Goal: Complete application form

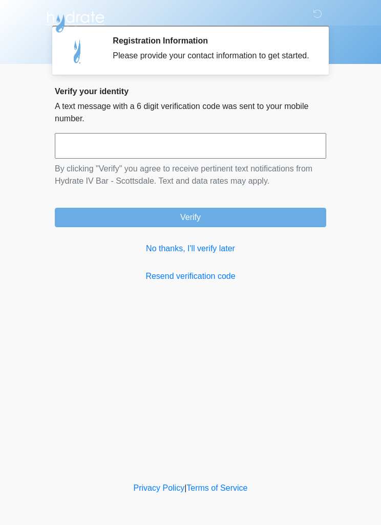
click at [157, 156] on input "text" at bounding box center [190, 146] width 271 height 26
type input "******"
click at [291, 227] on button "Verify" at bounding box center [190, 217] width 271 height 19
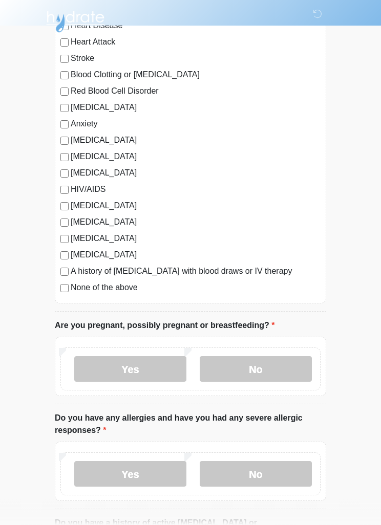
scroll to position [128, 0]
click at [264, 367] on label "No" at bounding box center [256, 369] width 112 height 26
click at [283, 473] on label "No" at bounding box center [256, 474] width 112 height 26
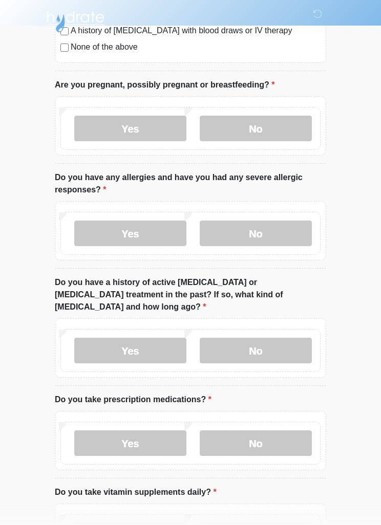
scroll to position [371, 0]
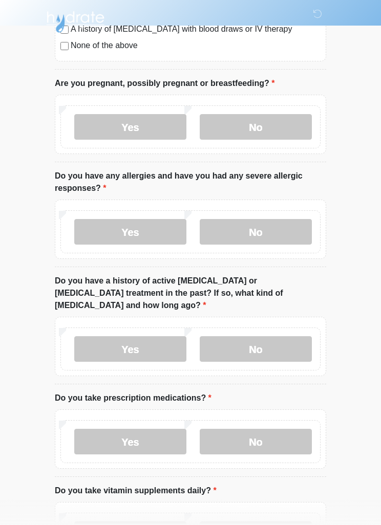
click at [299, 336] on label "No" at bounding box center [256, 349] width 112 height 26
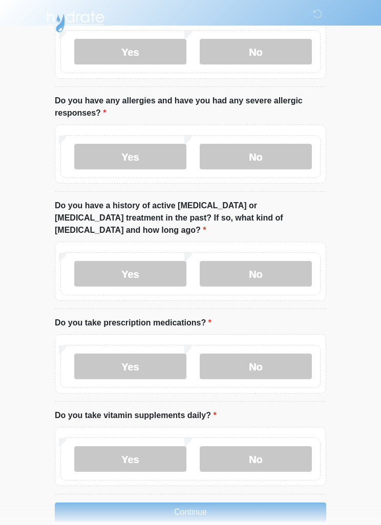
click at [291, 354] on label "No" at bounding box center [256, 367] width 112 height 26
click at [162, 446] on label "Yes" at bounding box center [130, 459] width 112 height 26
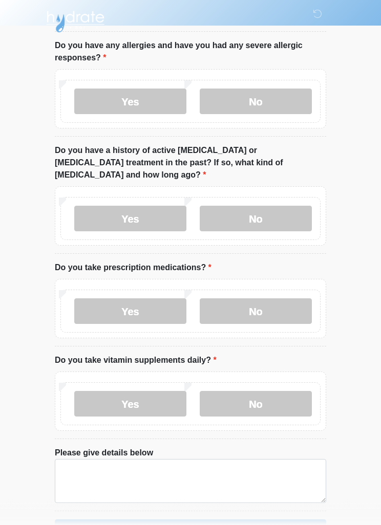
scroll to position [524, 0]
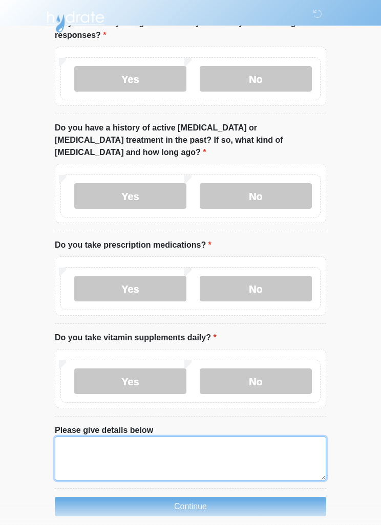
click at [216, 437] on textarea "Please give details below" at bounding box center [190, 459] width 271 height 44
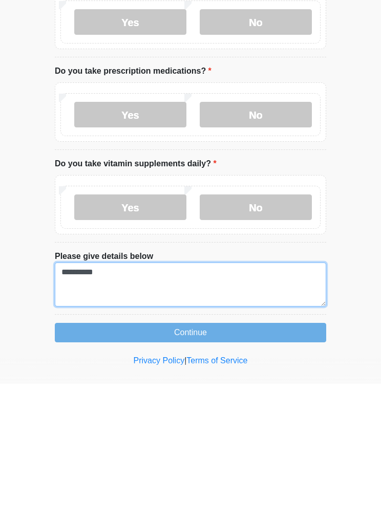
type textarea "**********"
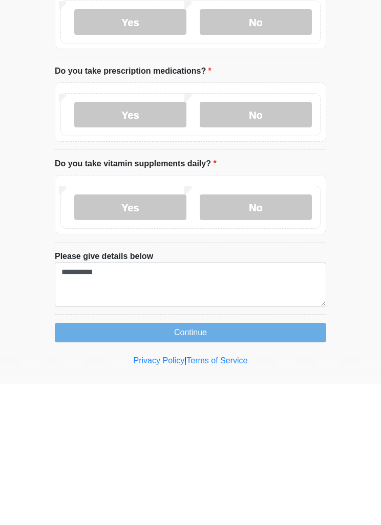
click at [299, 464] on button "Continue" at bounding box center [190, 473] width 271 height 19
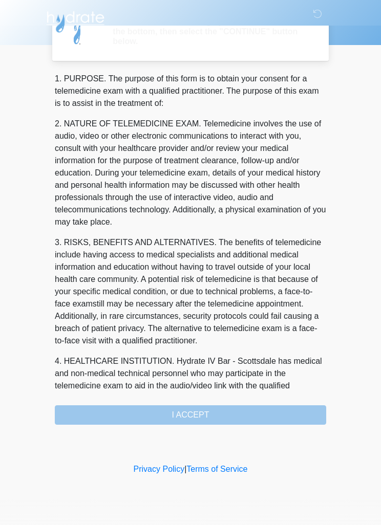
scroll to position [0, 0]
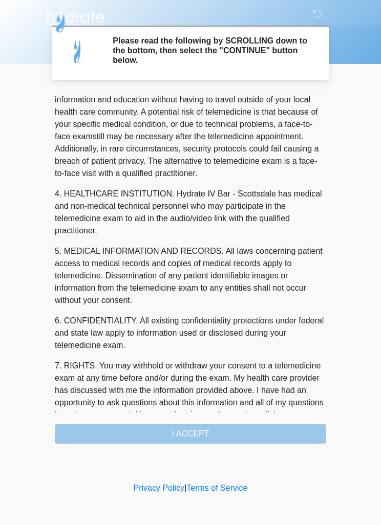
click at [380, 167] on html "‎ ‎ ‎ Please read the following by SCROLLING down to the bottom, then select th…" at bounding box center [190, 262] width 381 height 525
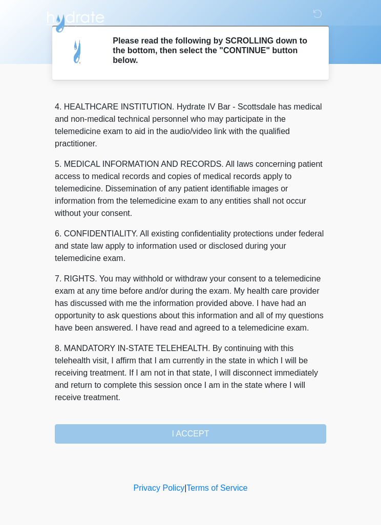
click at [210, 424] on div "1. PURPOSE. The purpose of this form is to obtain your consent for a telemedici…" at bounding box center [190, 268] width 271 height 352
click at [233, 437] on button "I ACCEPT" at bounding box center [190, 433] width 271 height 19
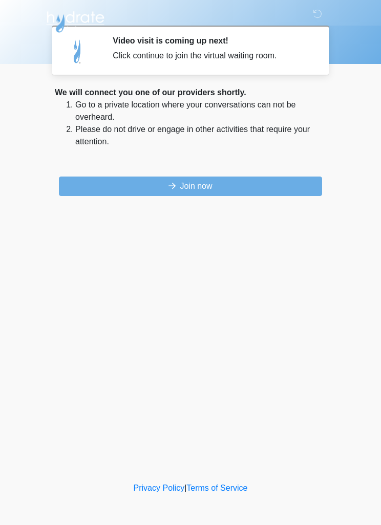
click at [283, 190] on button "Join now" at bounding box center [190, 186] width 263 height 19
